Goal: Transaction & Acquisition: Purchase product/service

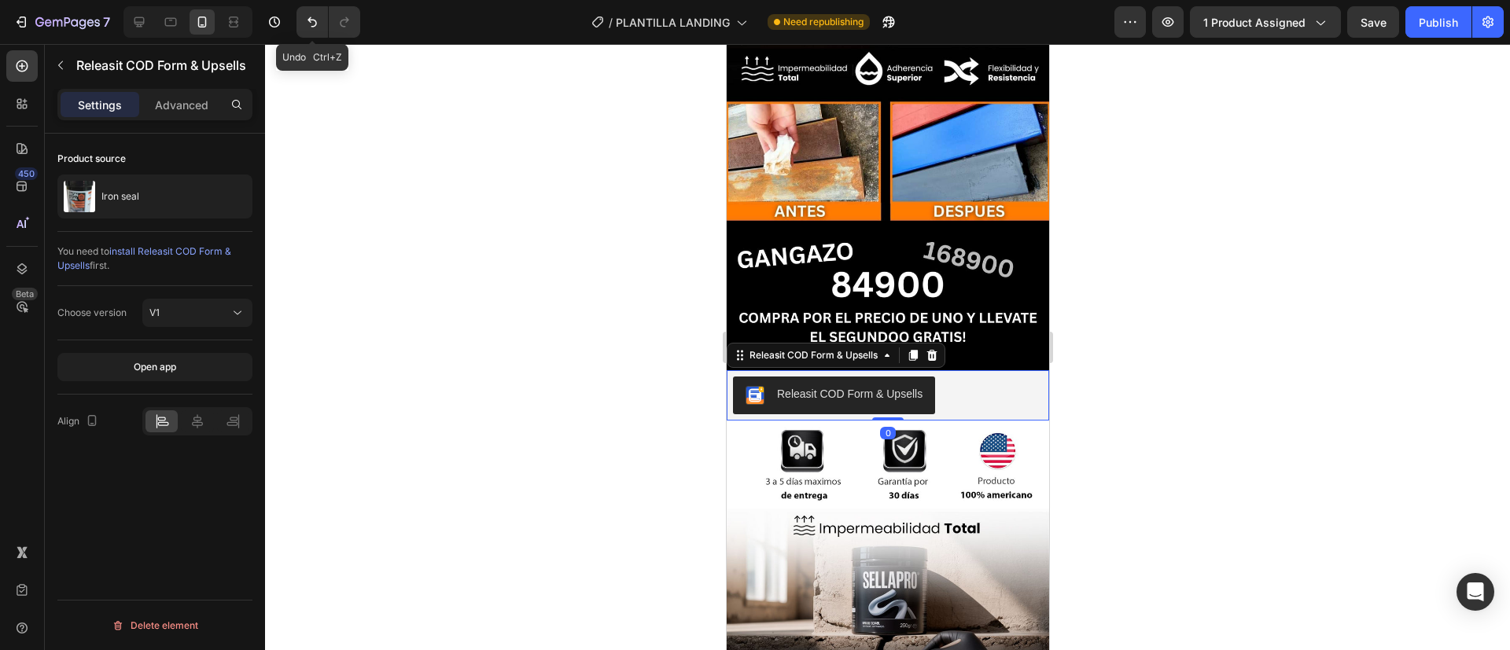
click at [315, 18] on icon "Undo/Redo" at bounding box center [312, 22] width 16 height 16
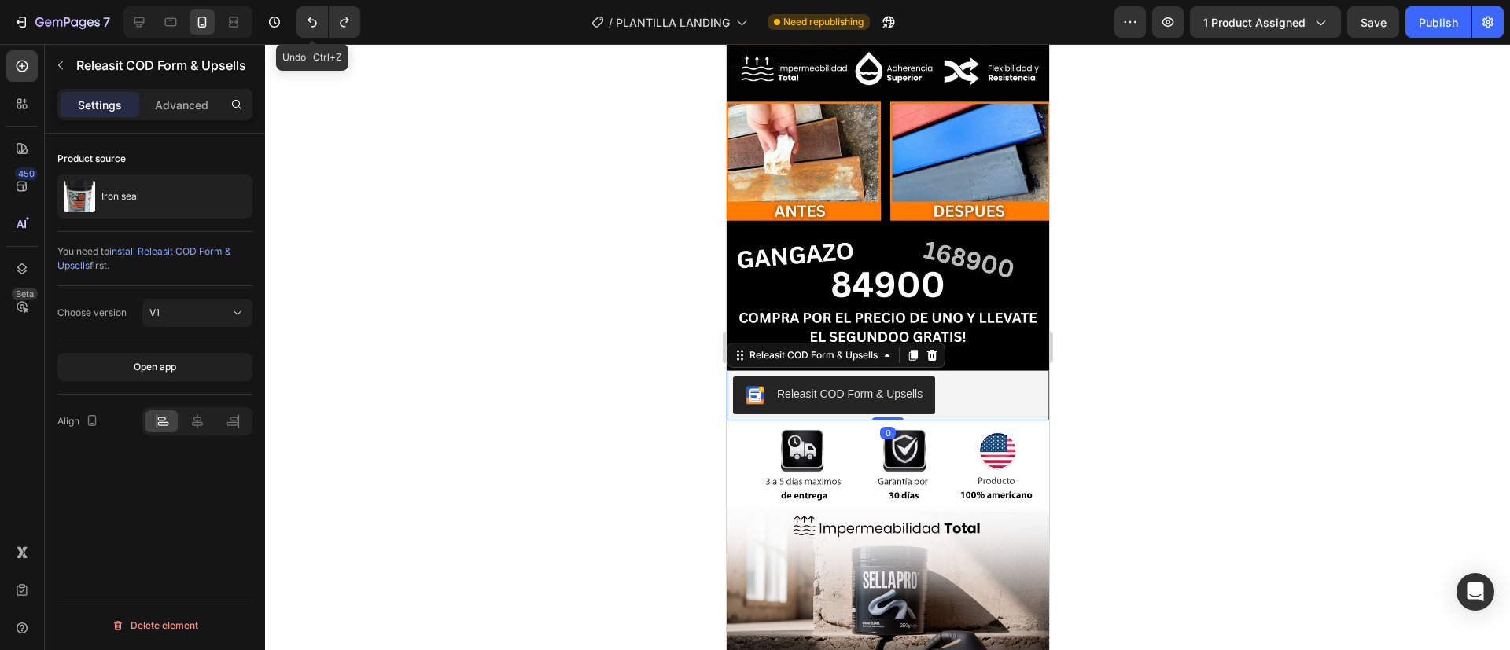
click at [315, 18] on icon "Undo/Redo" at bounding box center [312, 22] width 16 height 16
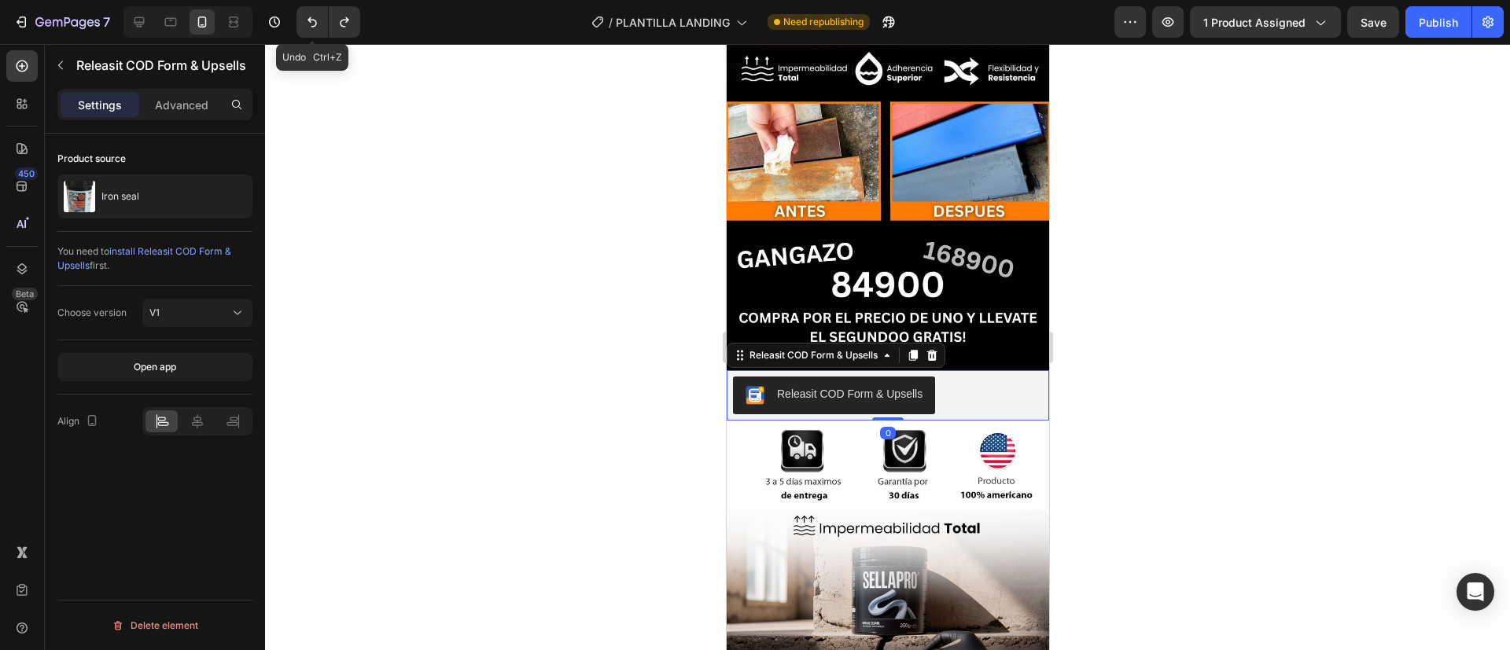
click at [315, 18] on icon "Undo/Redo" at bounding box center [312, 22] width 16 height 16
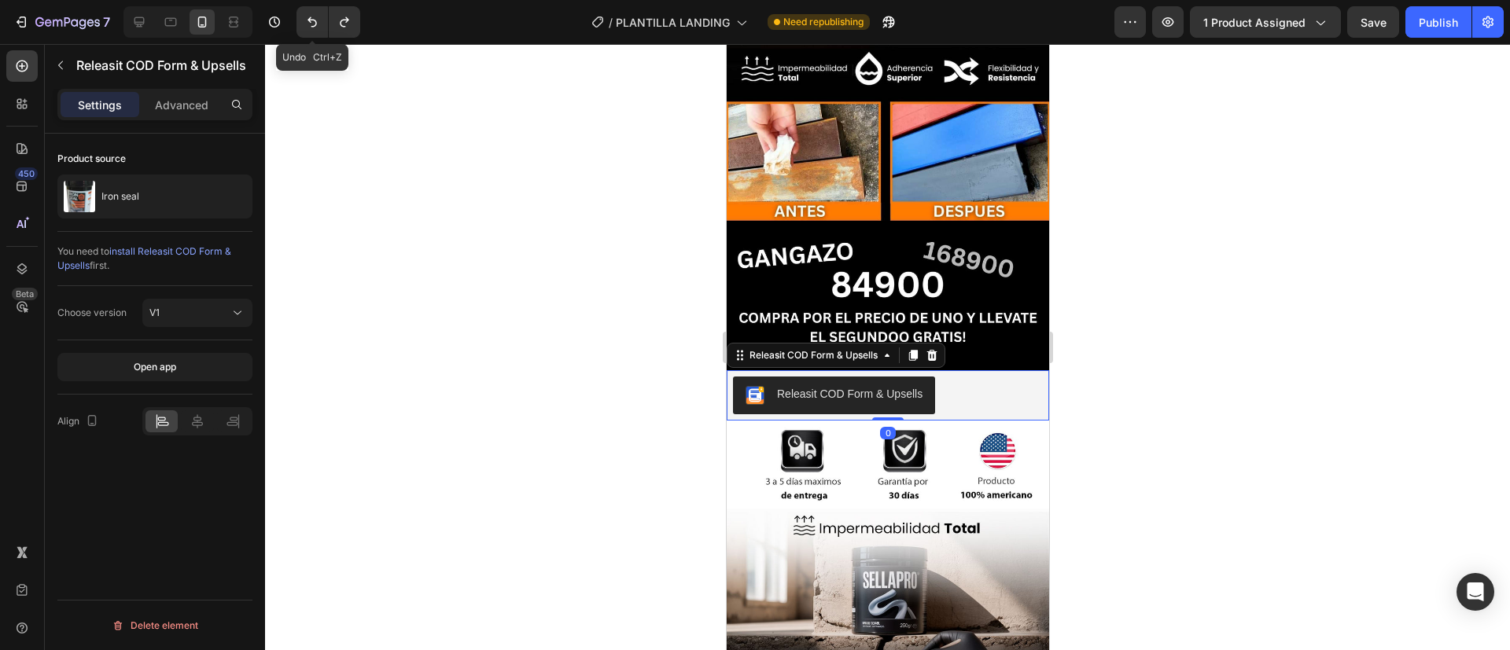
click at [315, 18] on icon "Undo/Redo" at bounding box center [312, 22] width 16 height 16
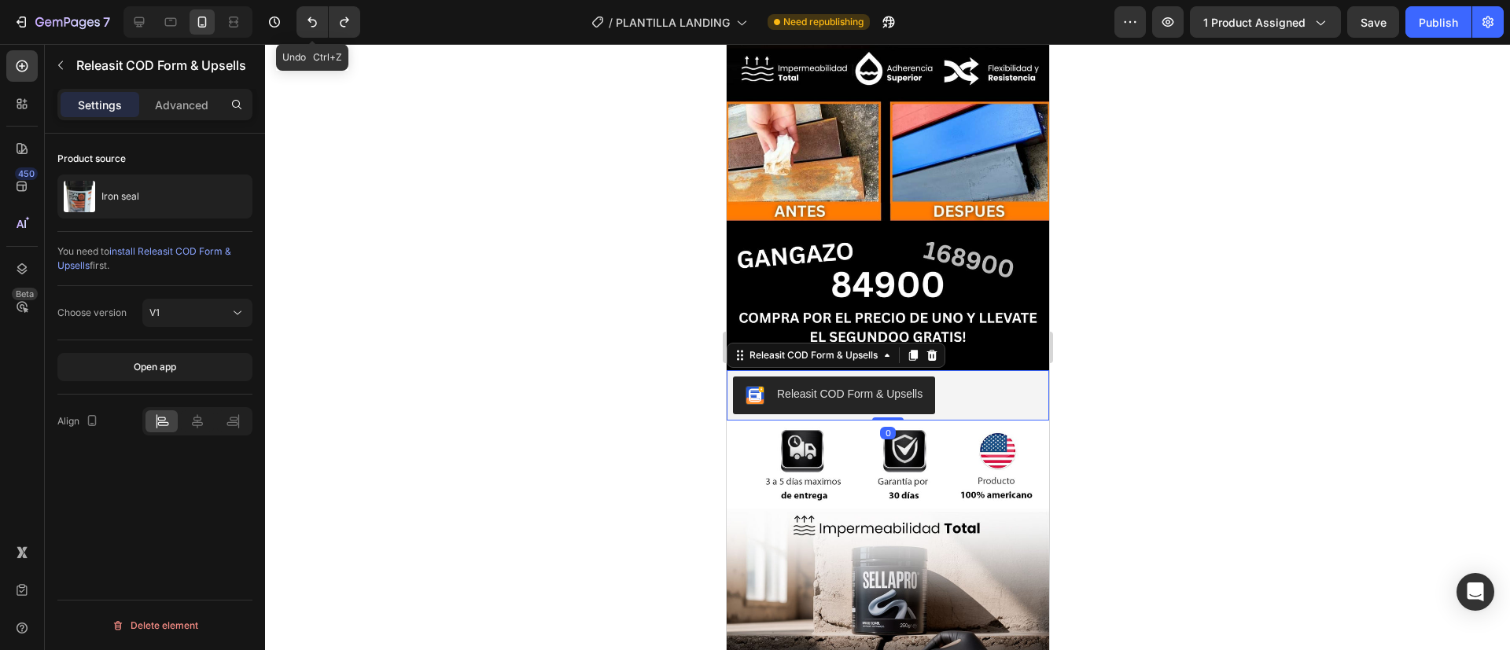
click at [315, 18] on icon "Undo/Redo" at bounding box center [312, 22] width 16 height 16
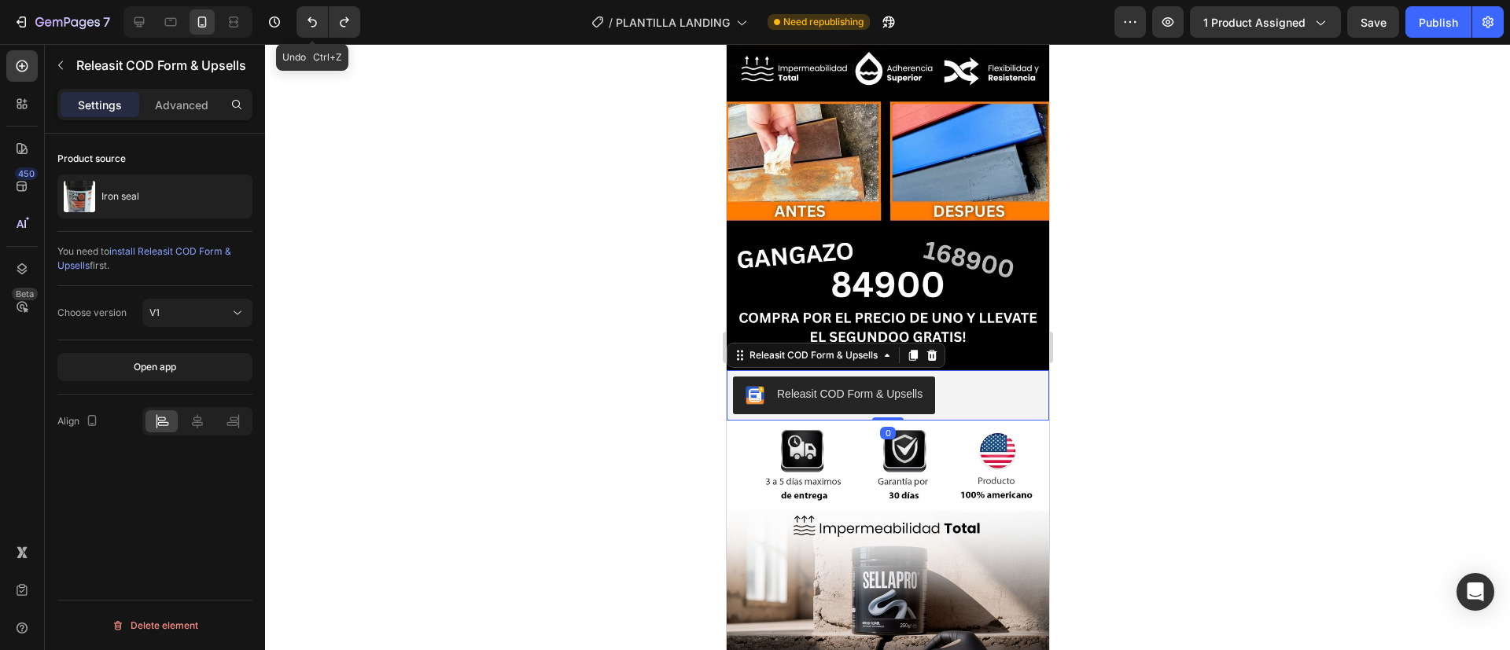
click at [315, 18] on icon "Undo/Redo" at bounding box center [312, 22] width 16 height 16
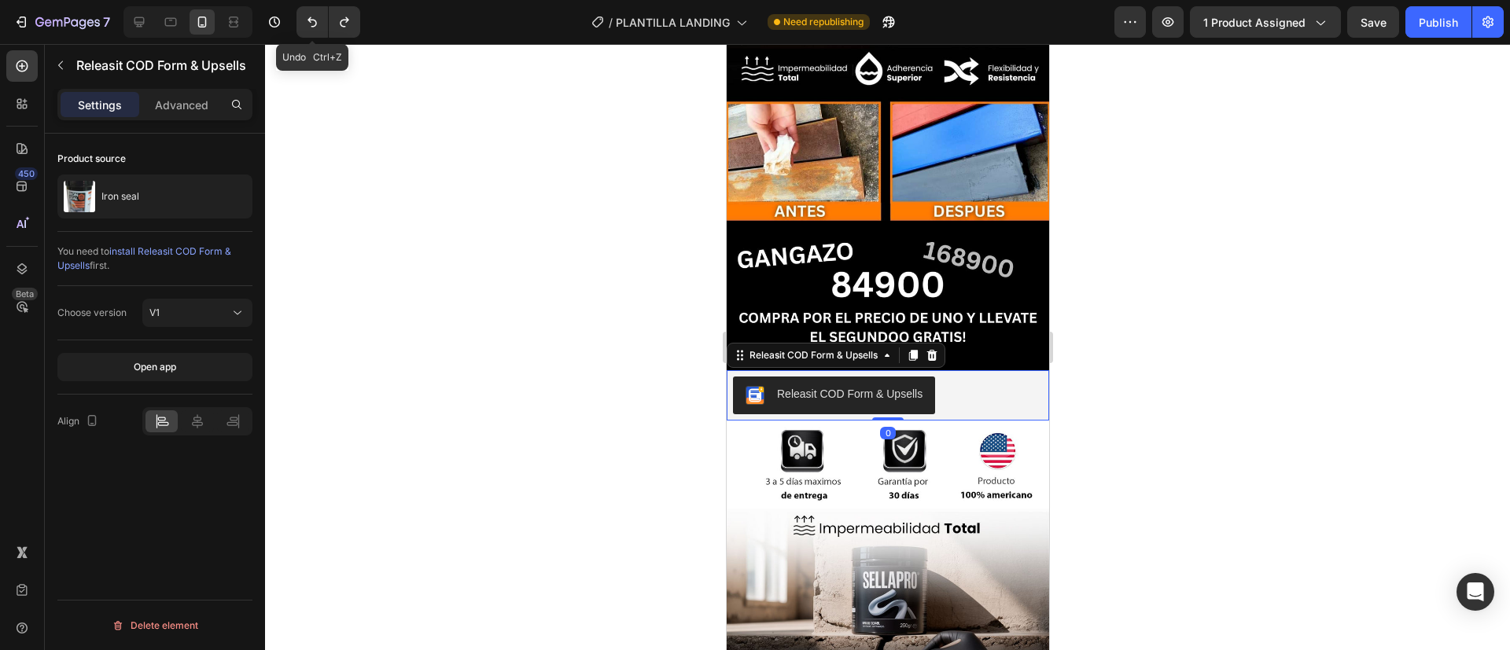
click at [315, 18] on icon "Undo/Redo" at bounding box center [312, 22] width 16 height 16
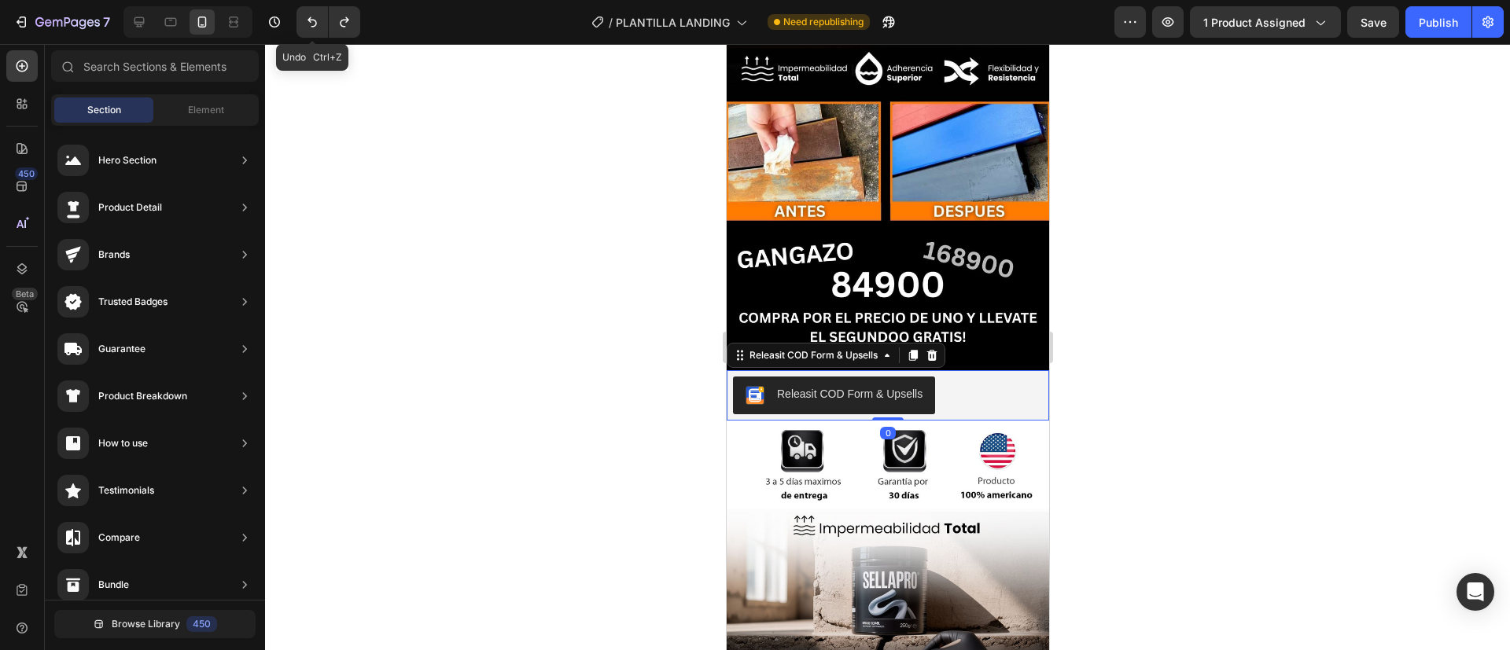
click at [315, 18] on icon "Undo/Redo" at bounding box center [312, 22] width 16 height 16
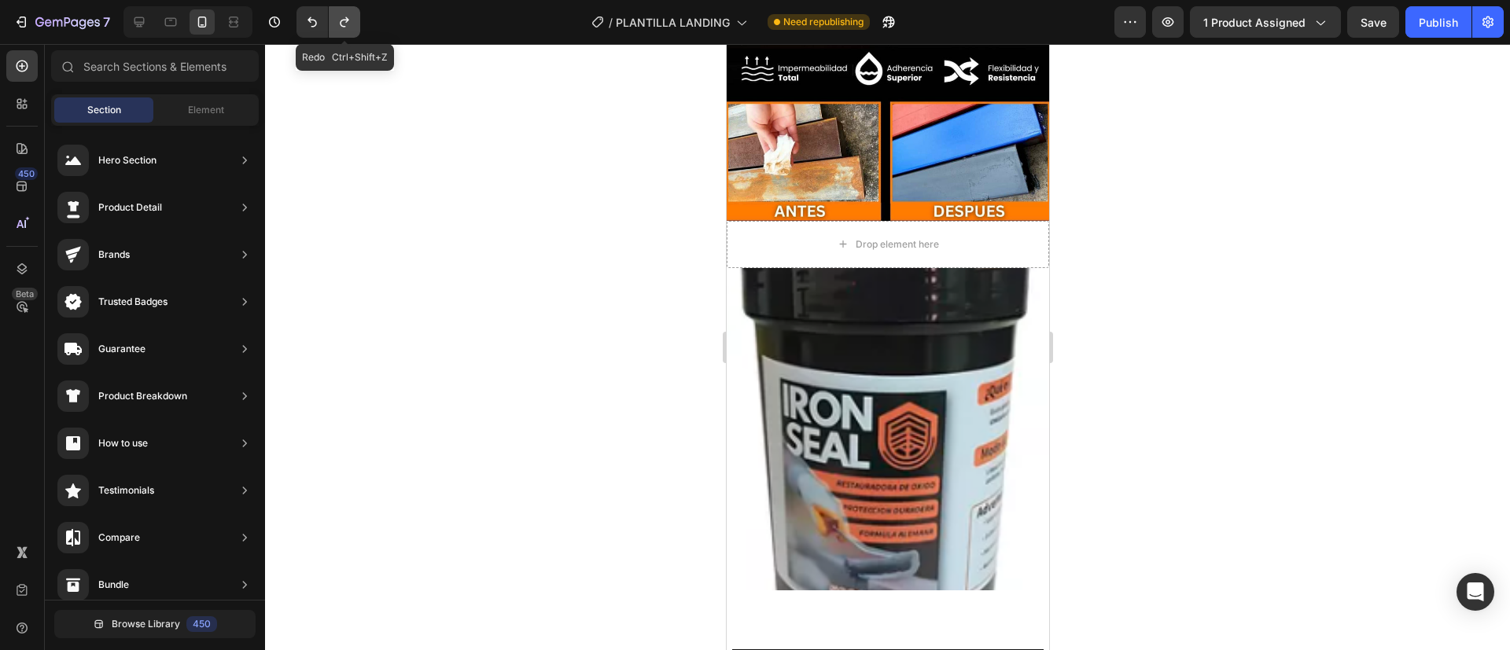
click at [358, 25] on button "Undo/Redo" at bounding box center [344, 21] width 31 height 31
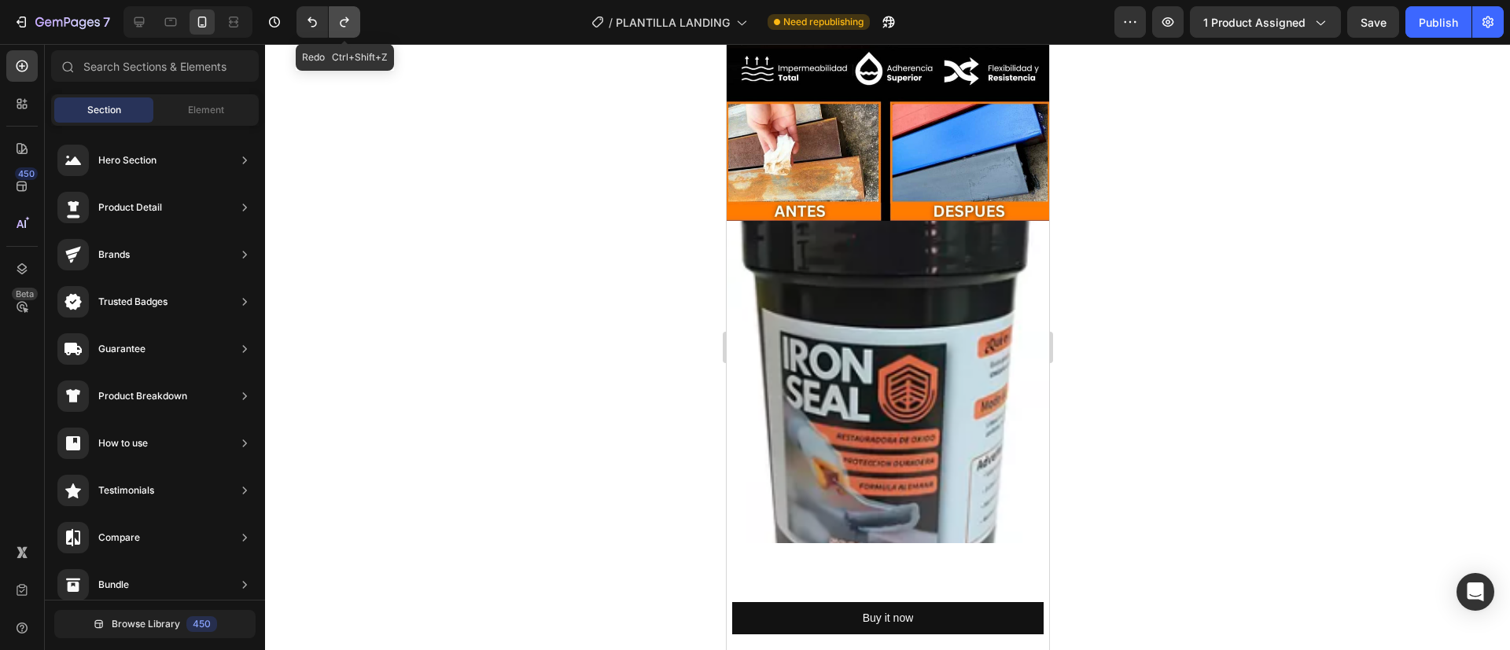
click at [358, 25] on button "Undo/Redo" at bounding box center [344, 21] width 31 height 31
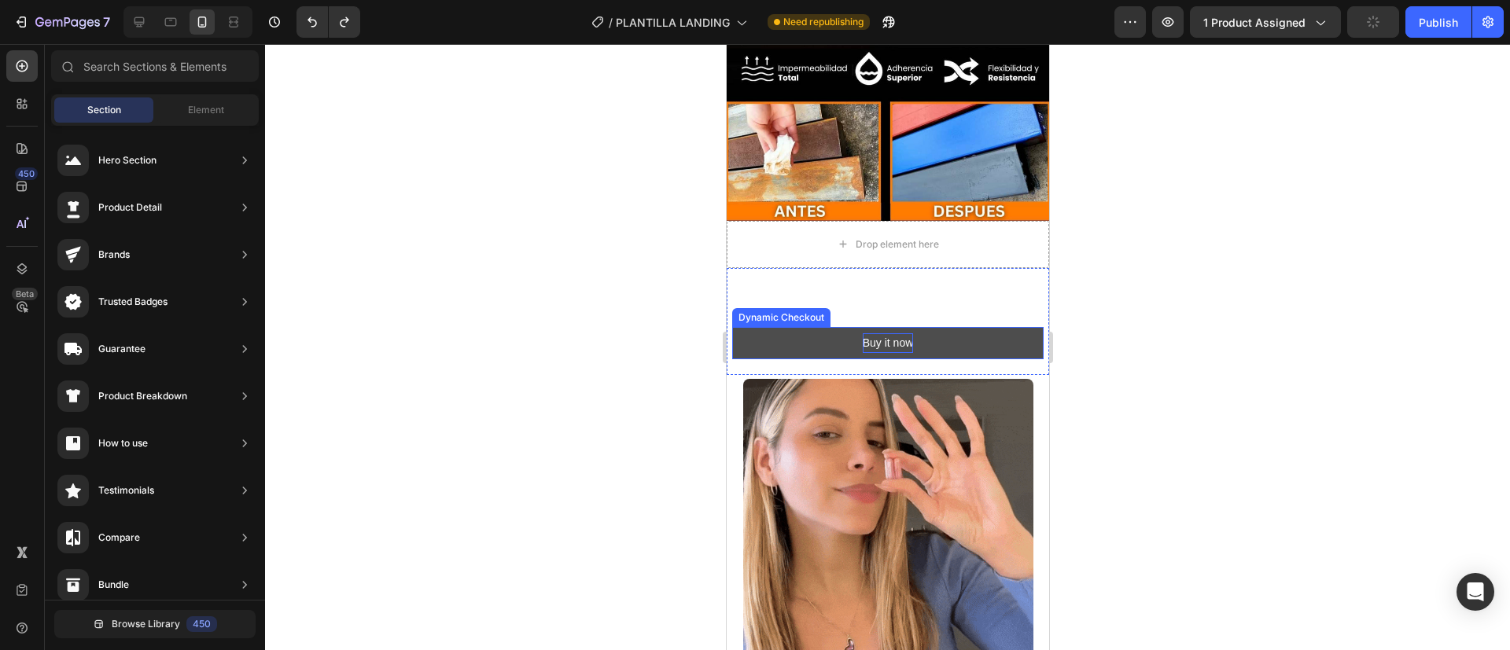
click at [887, 333] on div "Buy it now" at bounding box center [887, 343] width 51 height 20
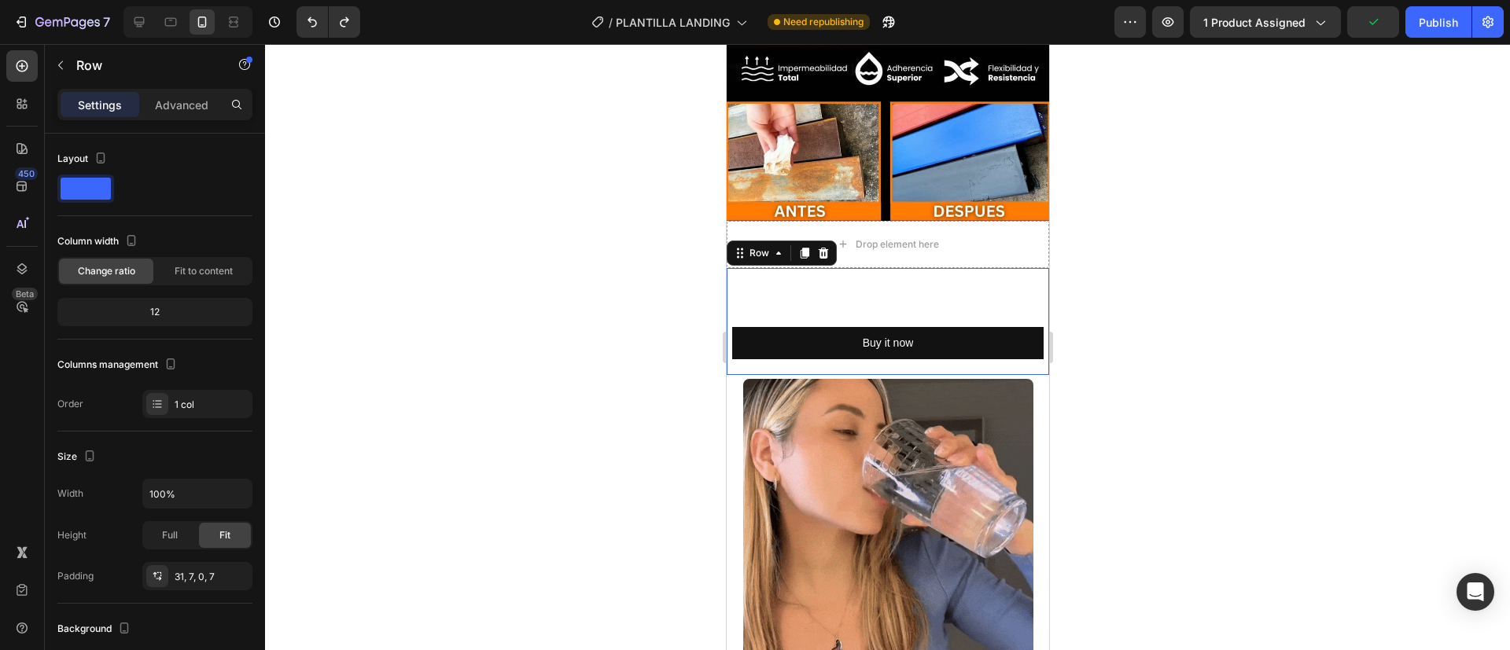
click at [959, 293] on div "Text Block Buy it now Dynamic Checkout" at bounding box center [886, 334] width 311 height 83
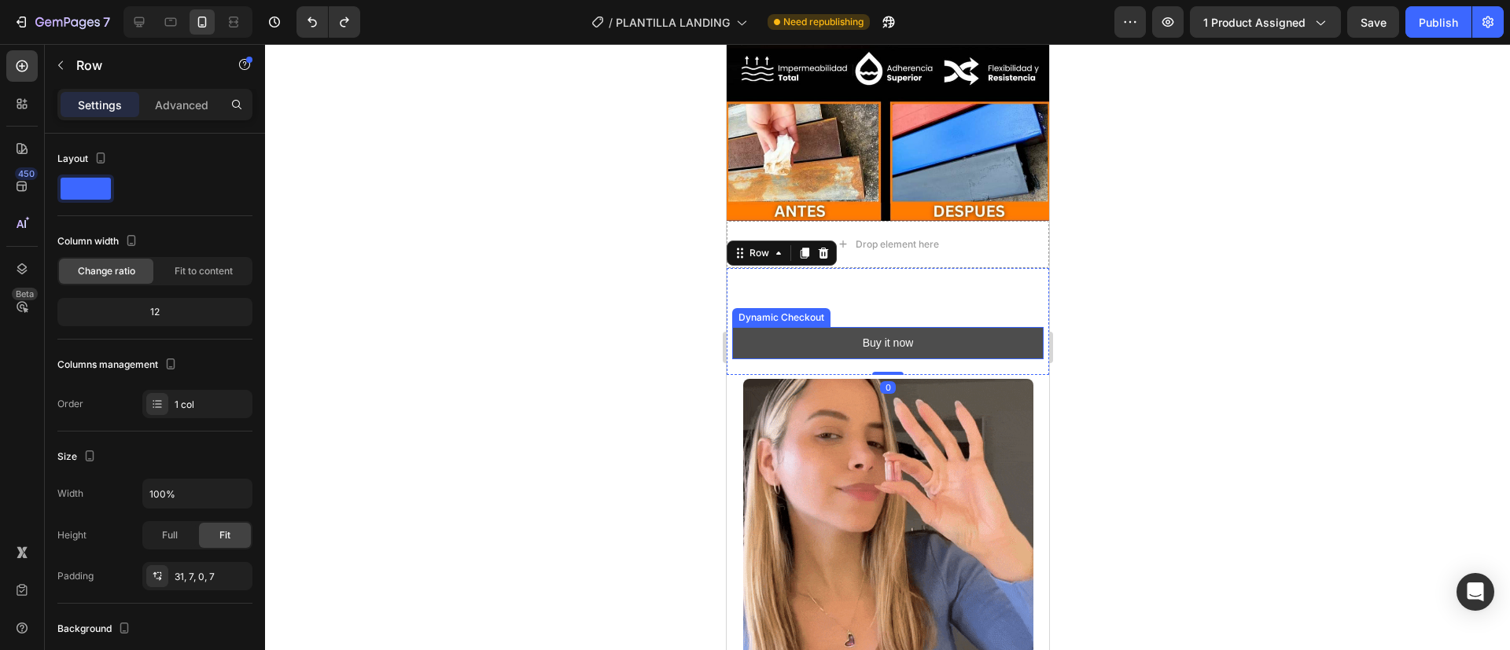
click at [773, 327] on button "Buy it now" at bounding box center [886, 343] width 311 height 32
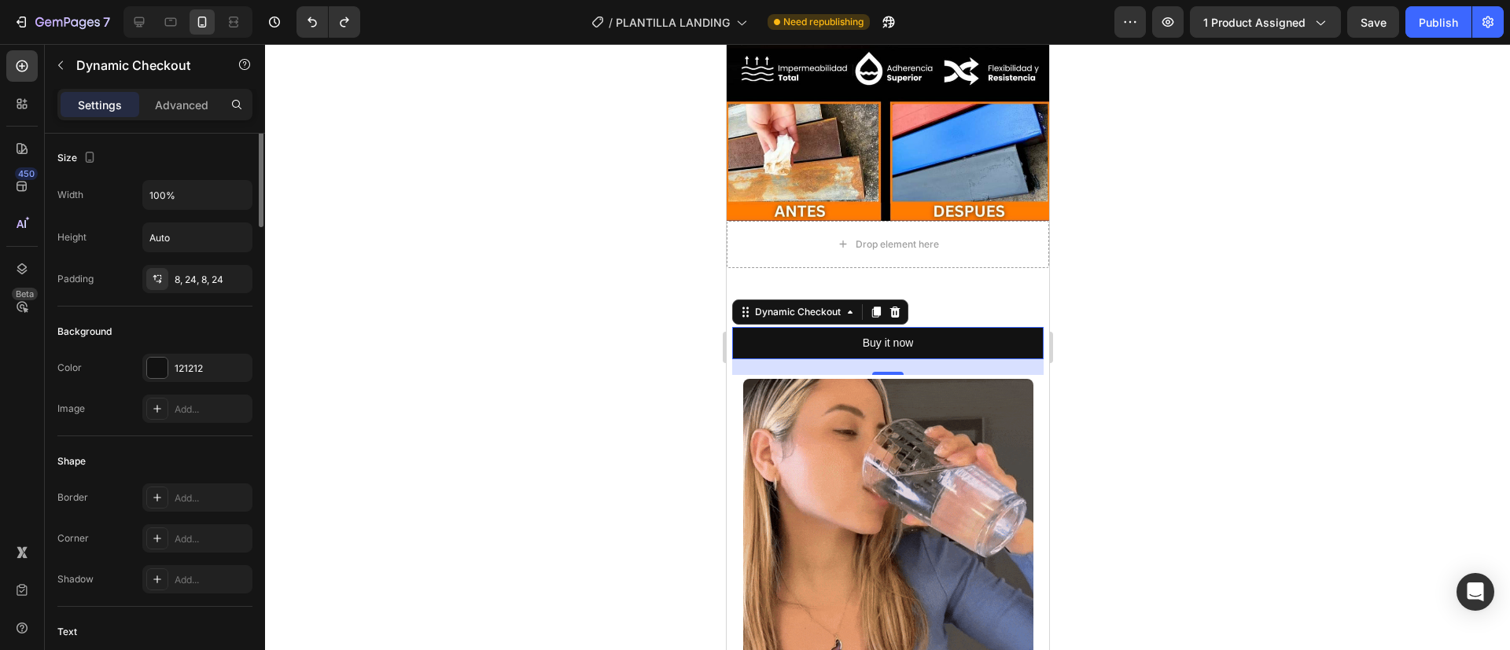
scroll to position [0, 0]
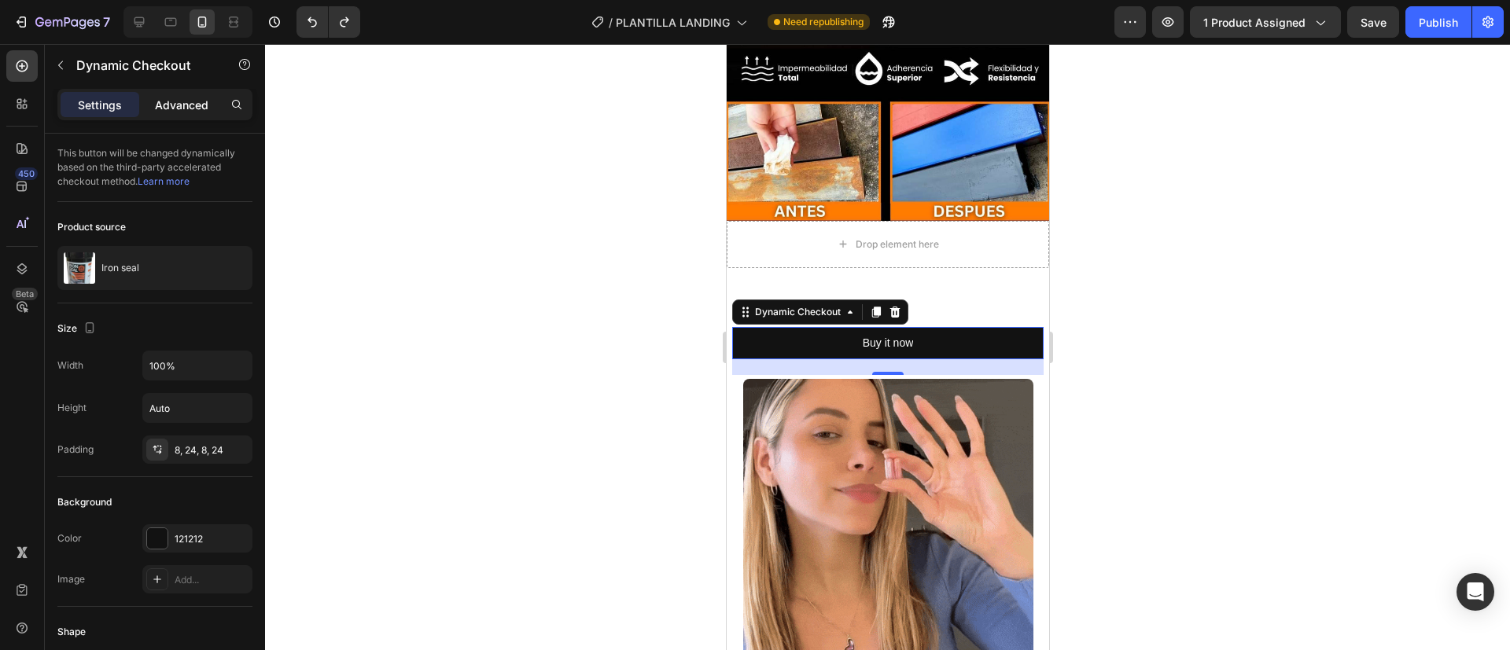
click at [171, 103] on p "Advanced" at bounding box center [181, 105] width 53 height 17
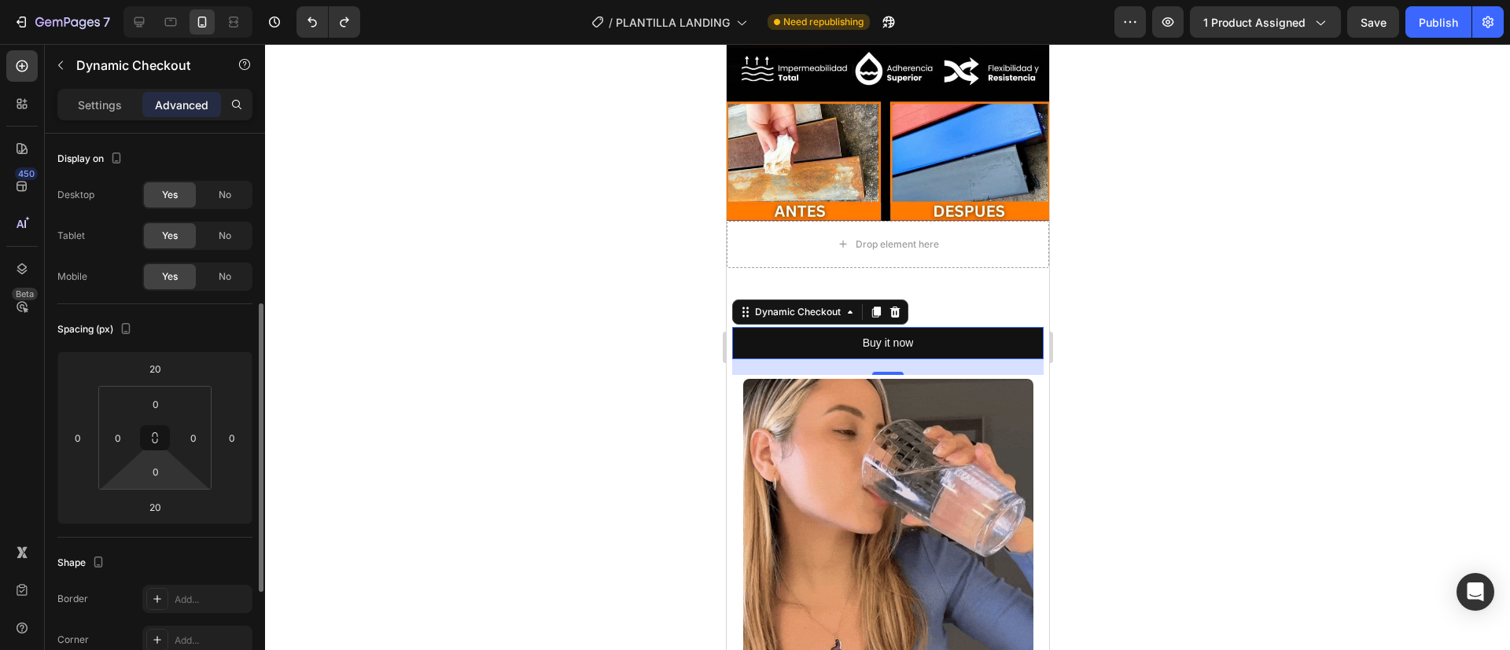
scroll to position [530, 0]
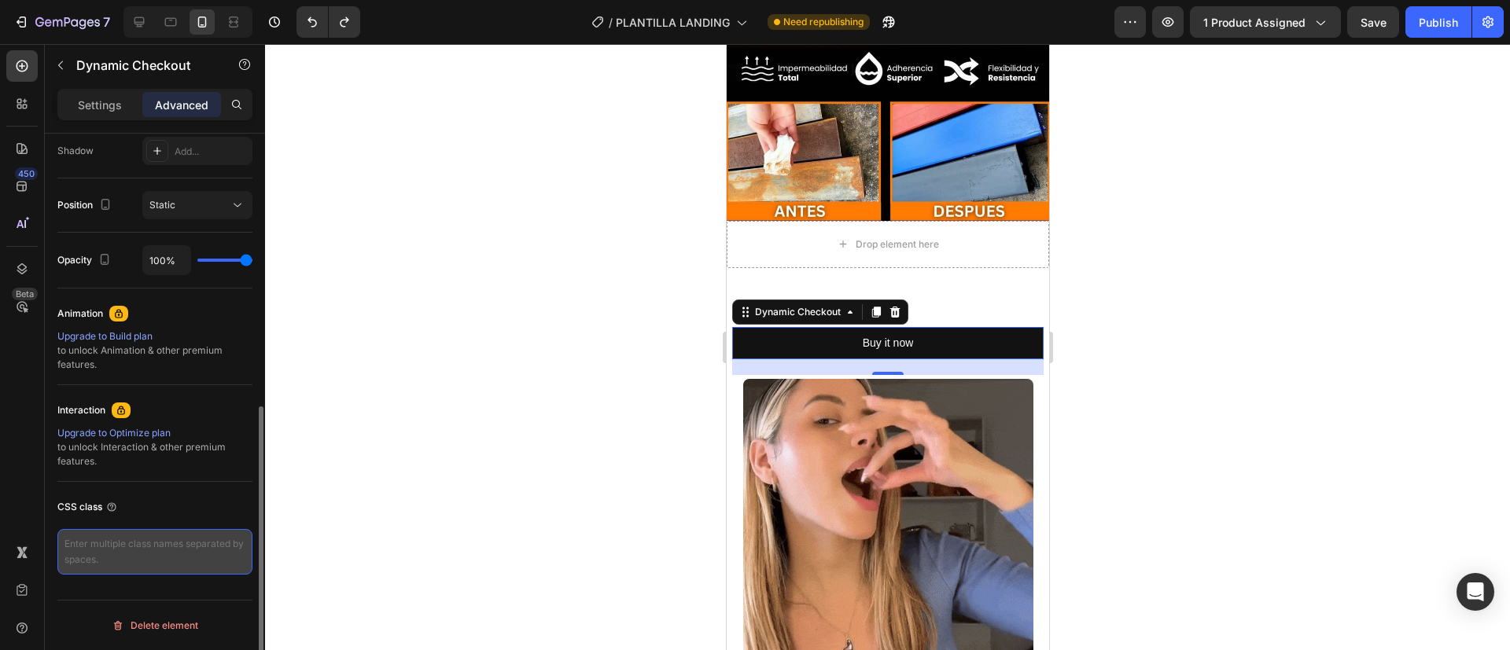
click at [103, 547] on textarea at bounding box center [154, 552] width 195 height 46
